Goal: Use online tool/utility

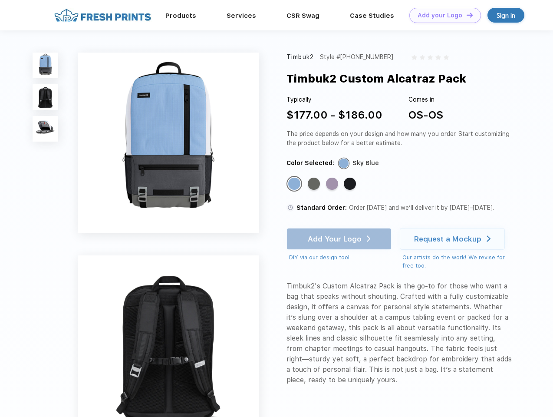
click at [442, 15] on link "Add your Logo Design Tool" at bounding box center [445, 15] width 72 height 15
click at [0, 0] on div "Design Tool" at bounding box center [0, 0] width 0 height 0
click at [466, 15] on link "Add your Logo Design Tool" at bounding box center [445, 15] width 72 height 15
click at [46, 65] on img at bounding box center [46, 66] width 26 height 26
click at [46, 97] on img at bounding box center [46, 97] width 26 height 26
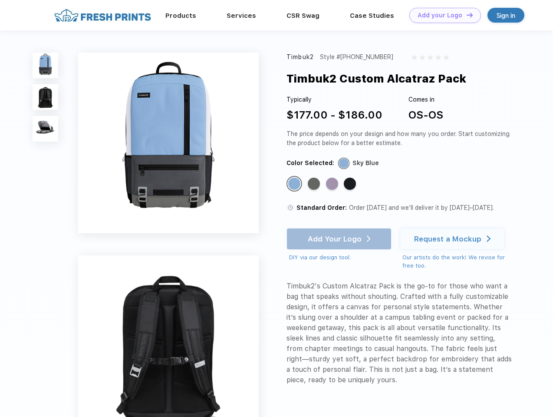
click at [46, 129] on img at bounding box center [46, 129] width 26 height 26
click at [295, 184] on div "Standard Color" at bounding box center [294, 184] width 12 height 12
click at [315, 184] on div "Standard Color" at bounding box center [314, 184] width 12 height 12
click at [333, 184] on div "Standard Color" at bounding box center [332, 184] width 12 height 12
click at [351, 184] on div "Standard Color" at bounding box center [350, 184] width 12 height 12
